Goal: Task Accomplishment & Management: Manage account settings

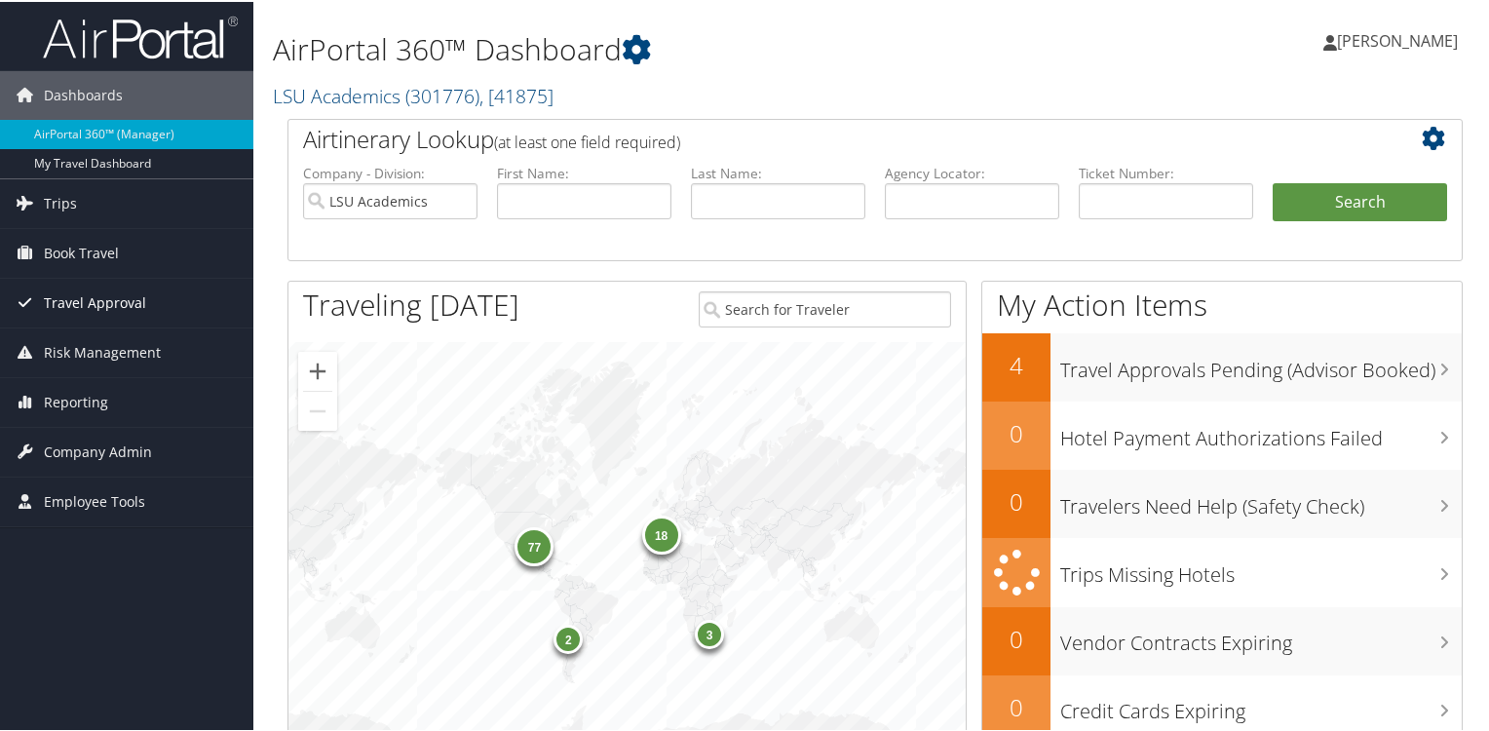
click at [102, 306] on span "Travel Approval" at bounding box center [95, 301] width 102 height 49
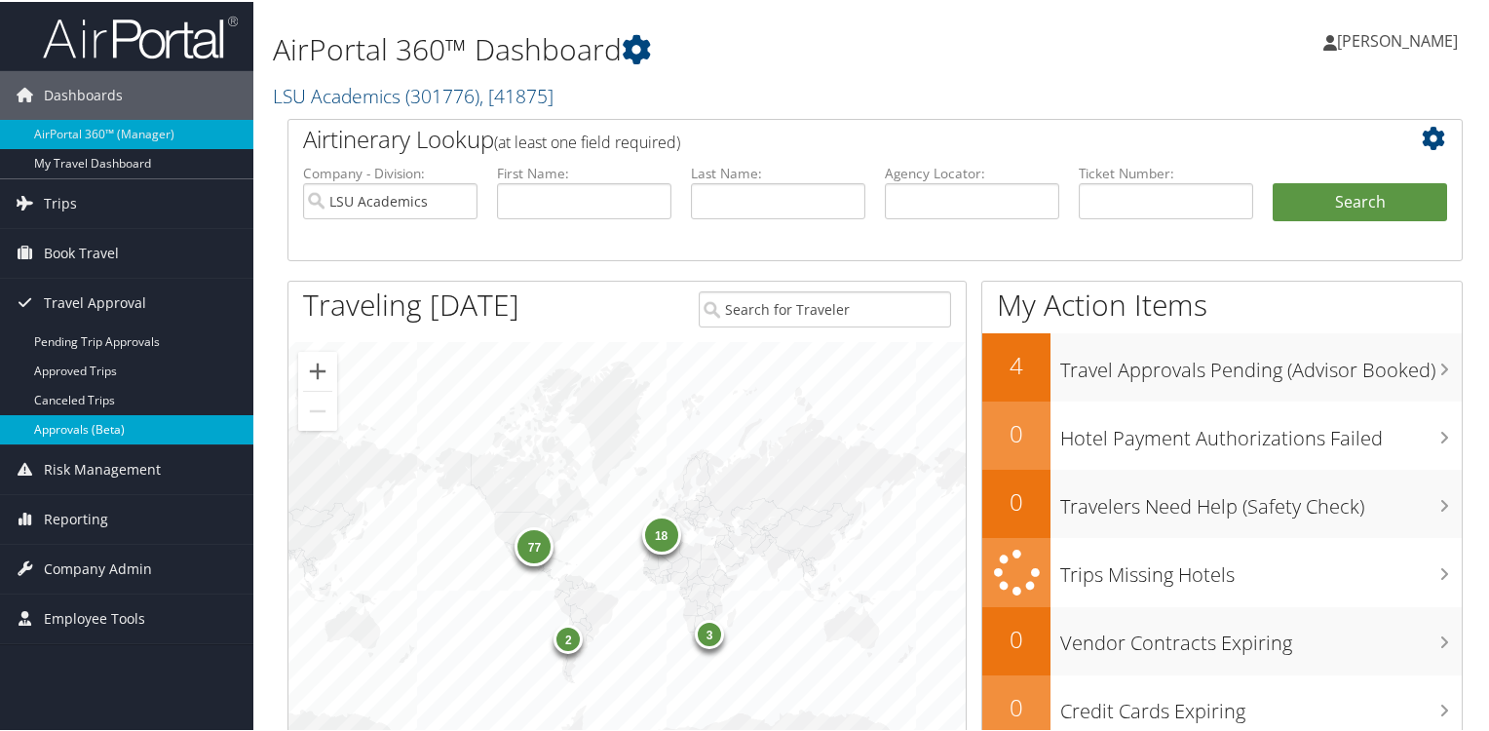
click at [67, 423] on link "Approvals (Beta)" at bounding box center [126, 427] width 253 height 29
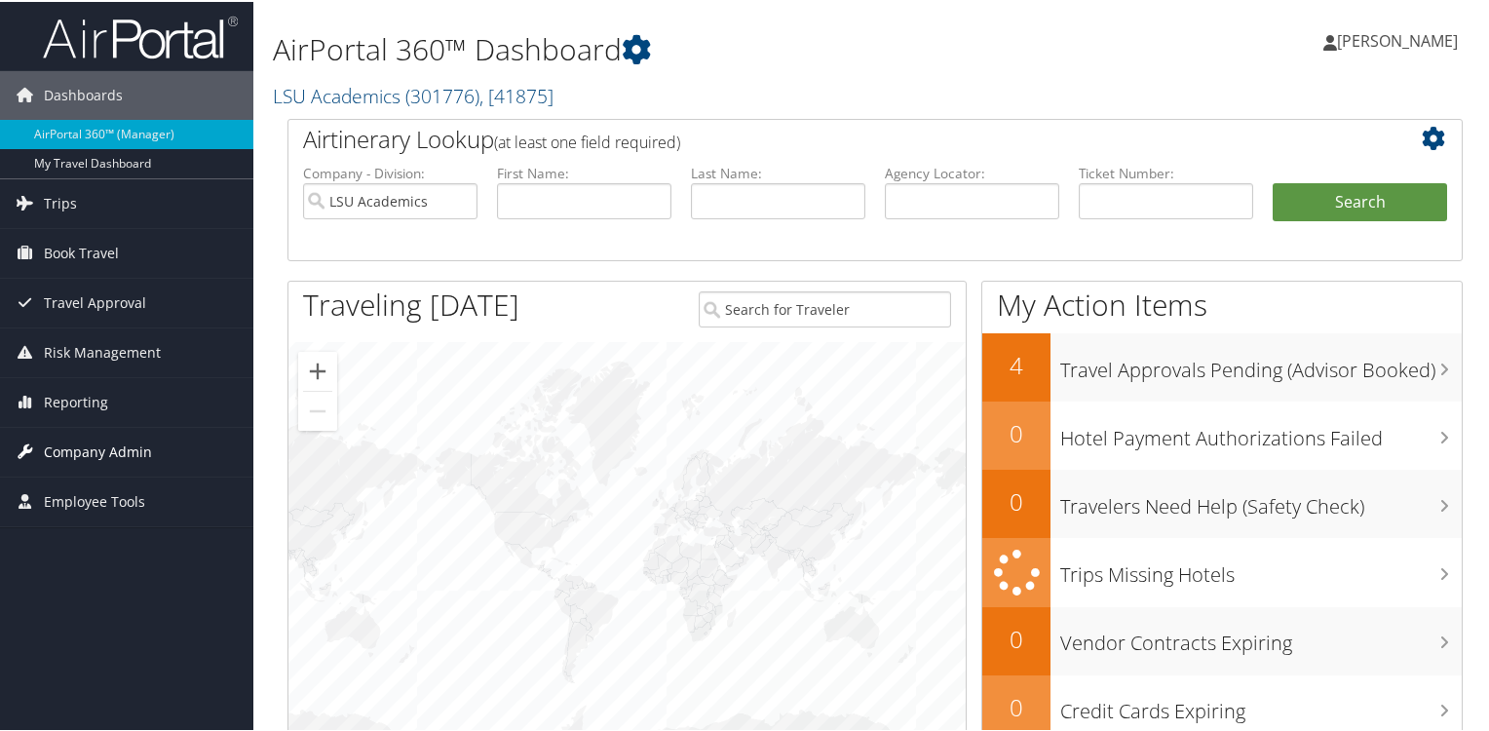
click at [105, 448] on span "Company Admin" at bounding box center [98, 450] width 108 height 49
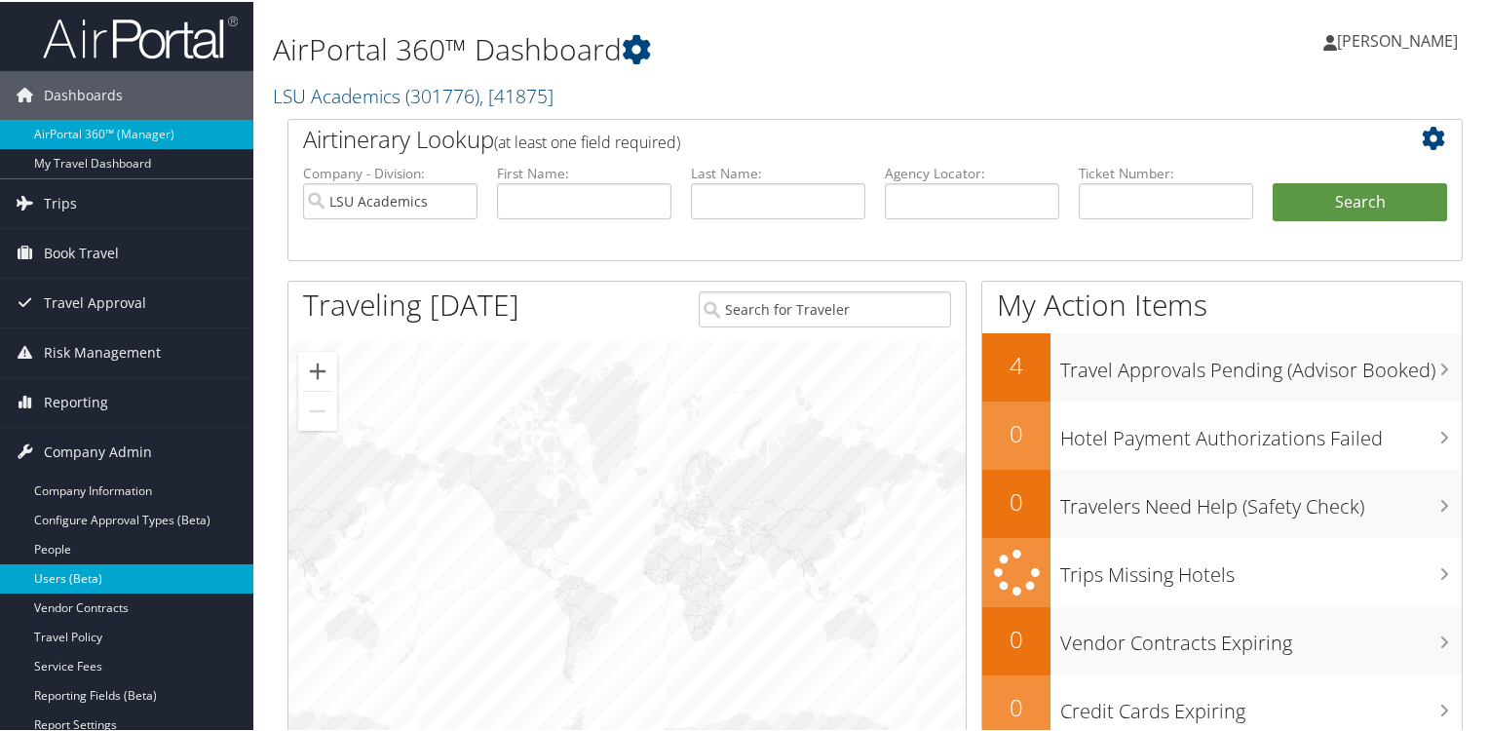
click at [70, 570] on link "Users (Beta)" at bounding box center [126, 576] width 253 height 29
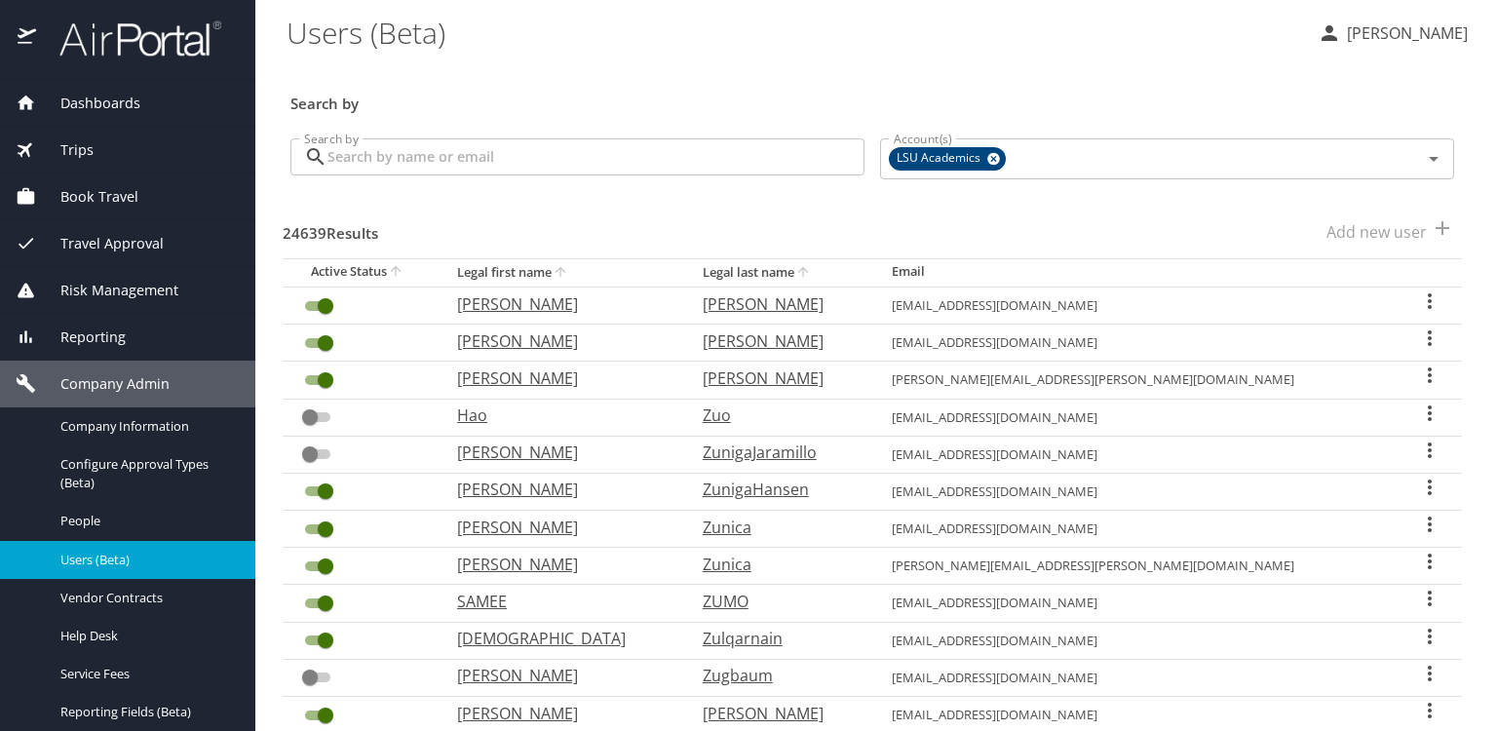
click at [464, 153] on input "Search by" at bounding box center [595, 156] width 537 height 37
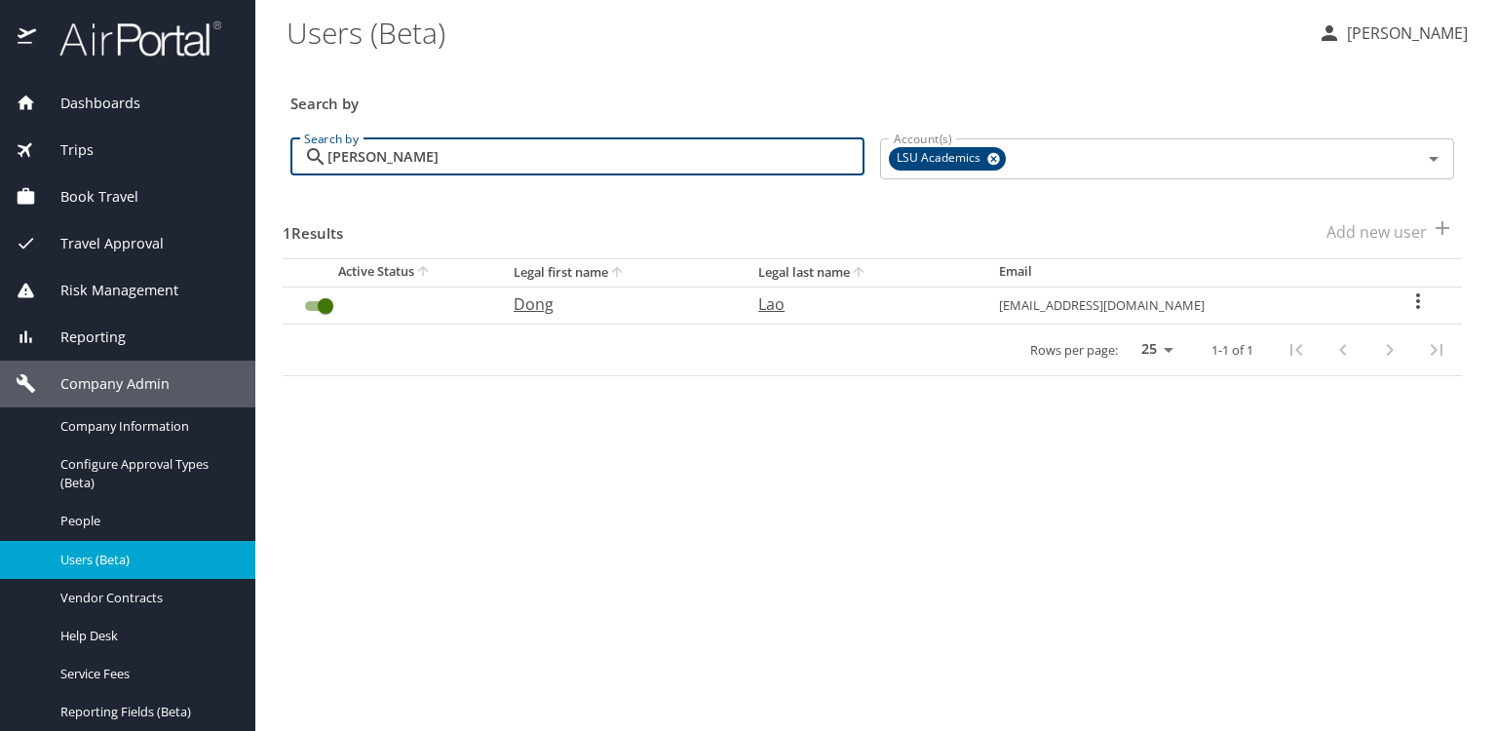
type input "Dong Lao"
